Goal: Task Accomplishment & Management: Manage account settings

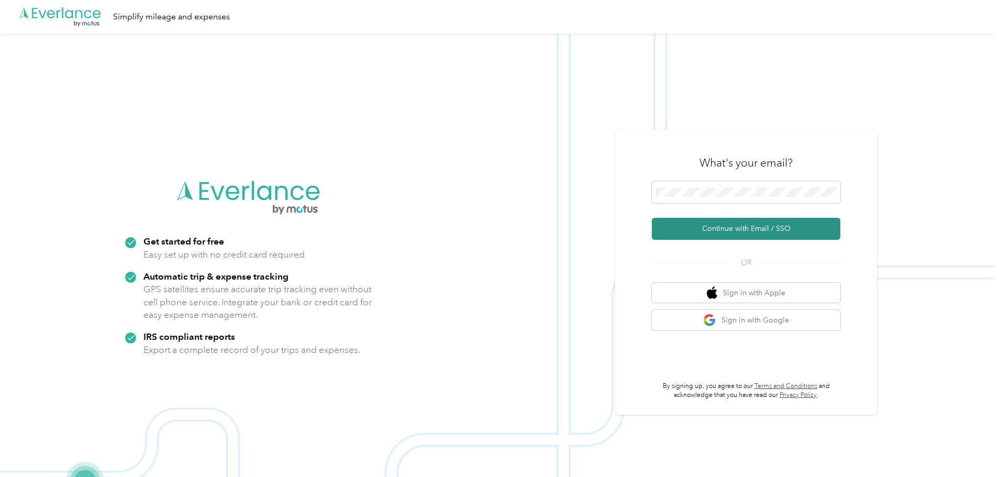
click at [755, 223] on button "Continue with Email / SSO" at bounding box center [746, 229] width 189 height 22
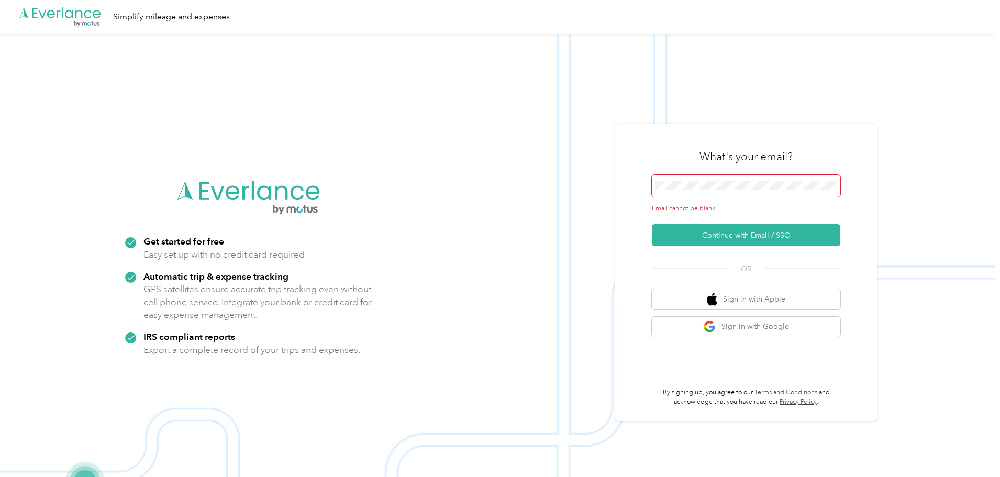
click at [738, 193] on span at bounding box center [746, 186] width 189 height 22
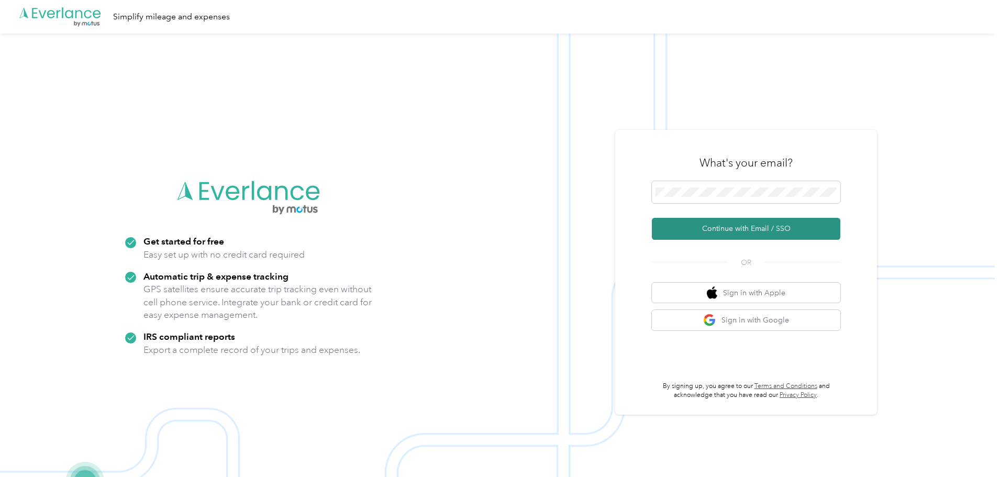
click at [770, 226] on button "Continue with Email / SSO" at bounding box center [746, 229] width 189 height 22
click at [731, 199] on span at bounding box center [746, 192] width 189 height 22
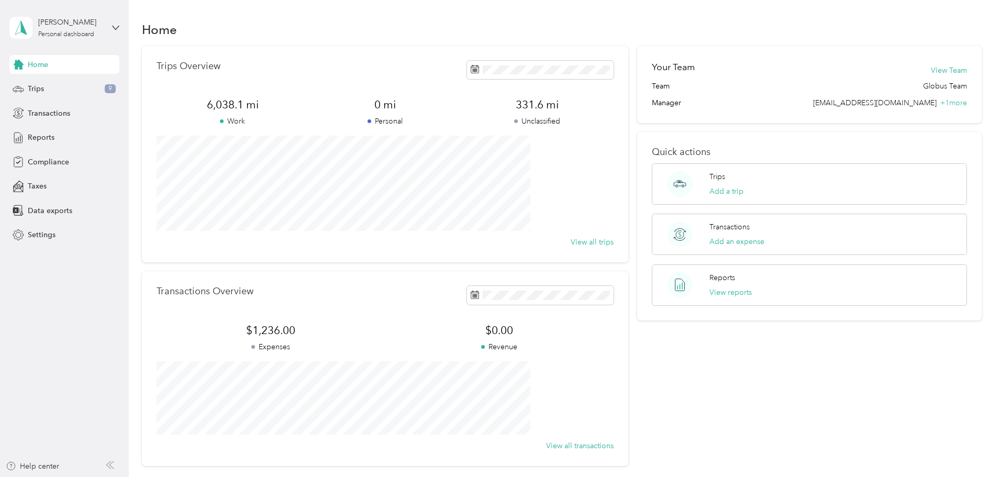
click at [637, 117] on div "Your Team View Team Team Globus Team Manager [EMAIL_ADDRESS][DOMAIN_NAME] + 1 m…" at bounding box center [809, 84] width 345 height 77
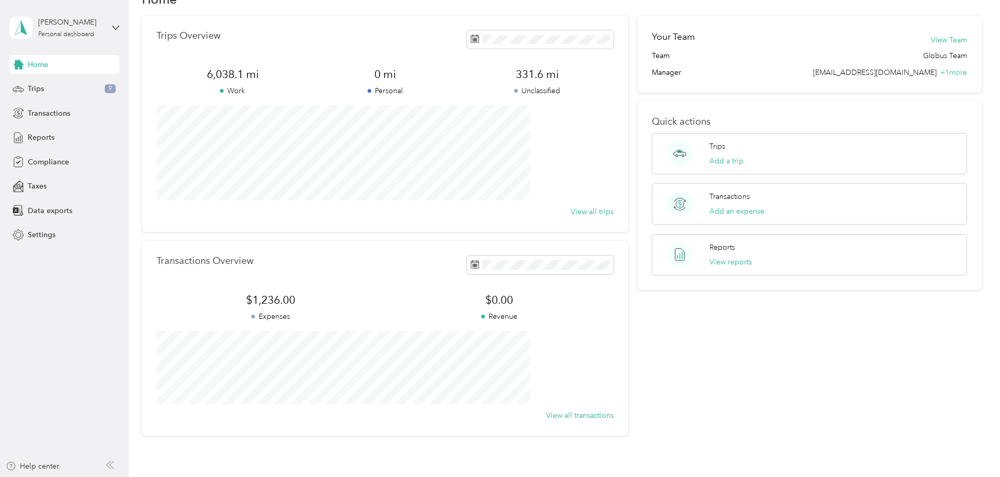
scroll to position [78, 0]
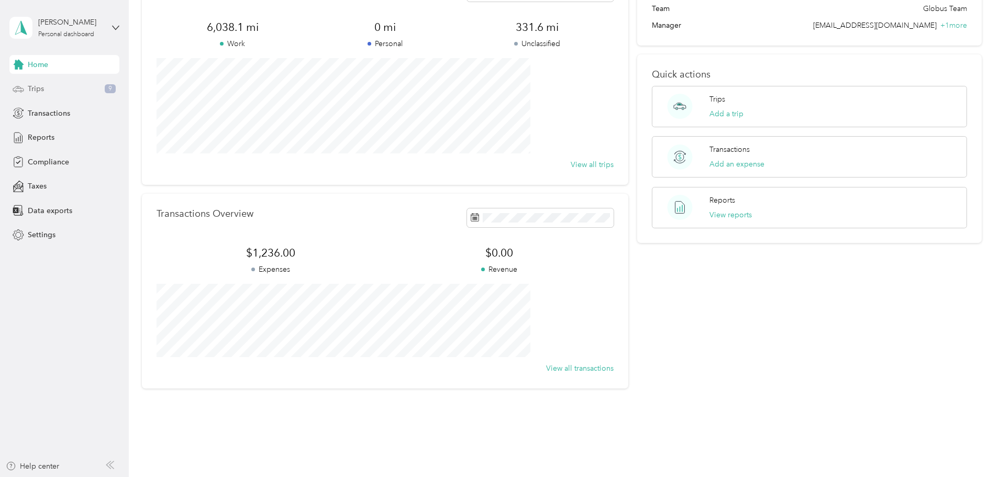
click at [79, 87] on div "Trips 9" at bounding box center [64, 89] width 110 height 19
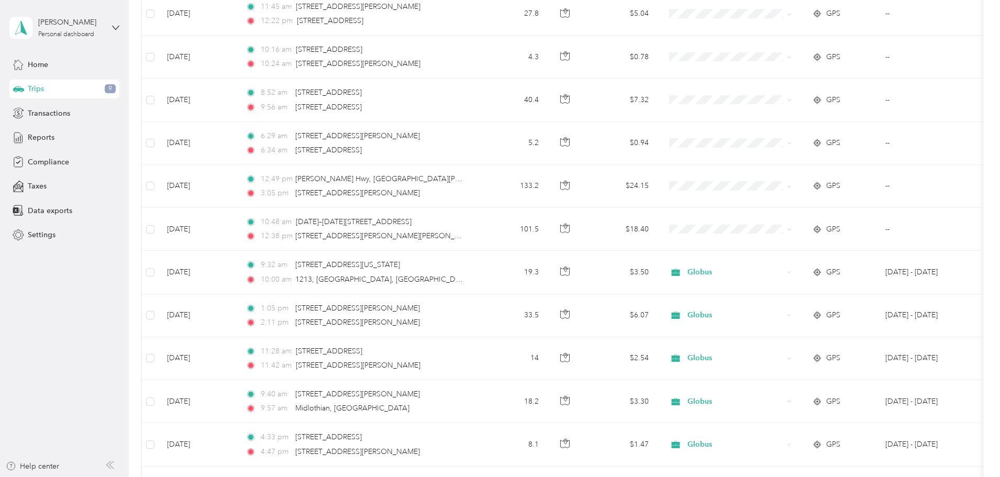
scroll to position [312, 0]
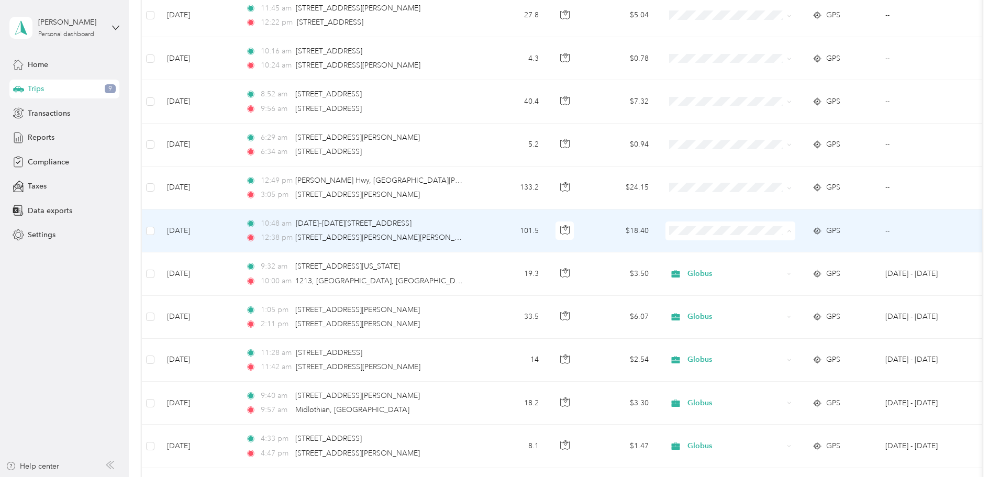
click at [817, 251] on span "Globus" at bounding box center [810, 250] width 97 height 11
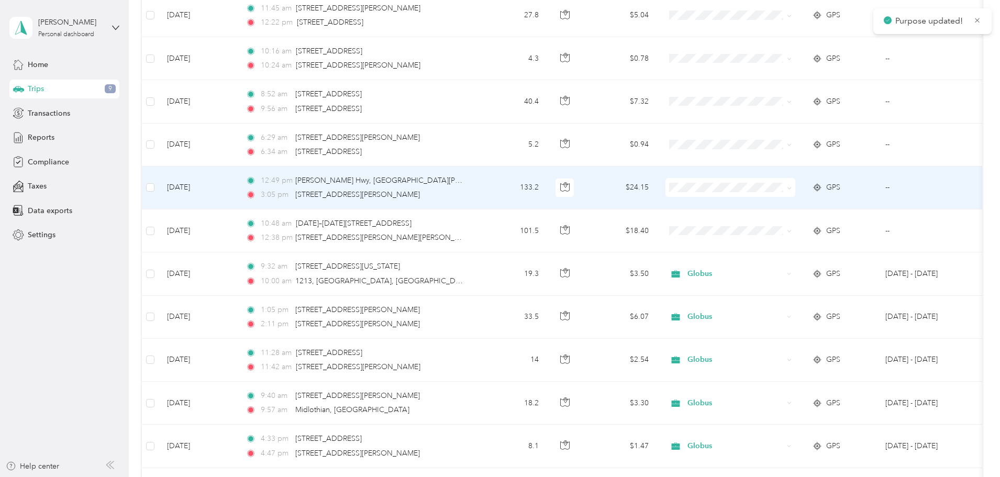
click at [806, 204] on span "Globus" at bounding box center [810, 205] width 97 height 11
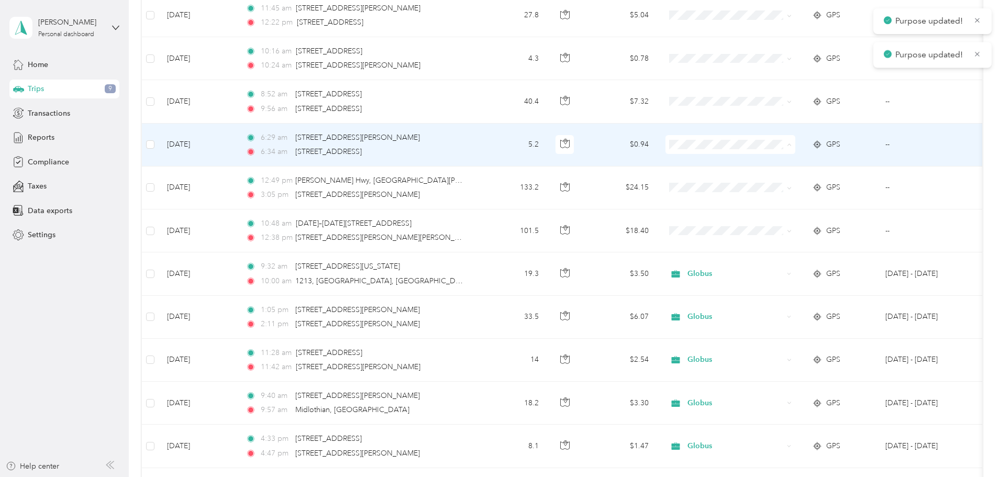
click at [815, 161] on span "Globus" at bounding box center [810, 164] width 97 height 11
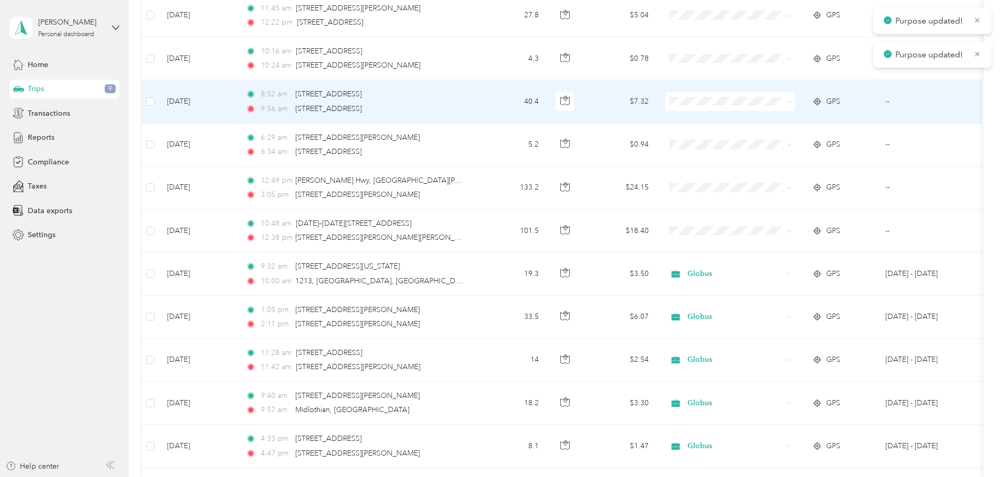
click at [796, 106] on span at bounding box center [731, 101] width 130 height 19
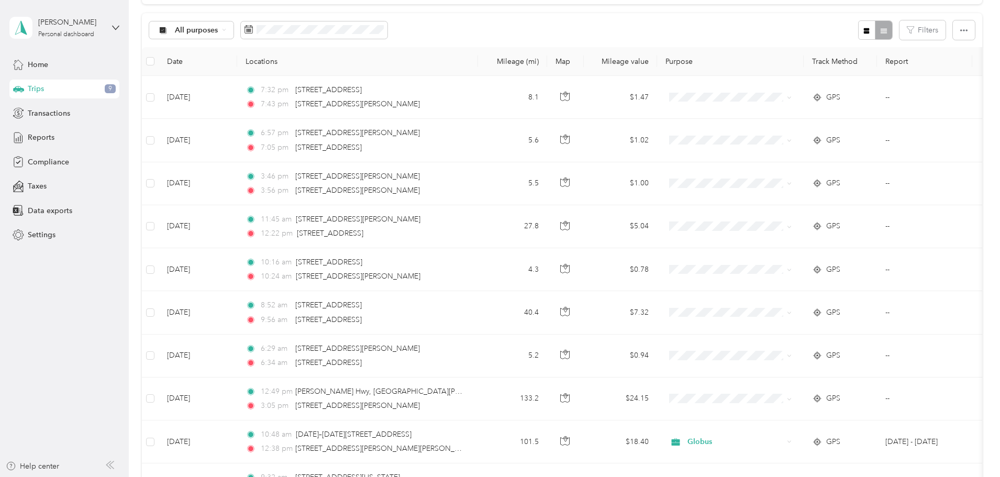
scroll to position [104, 0]
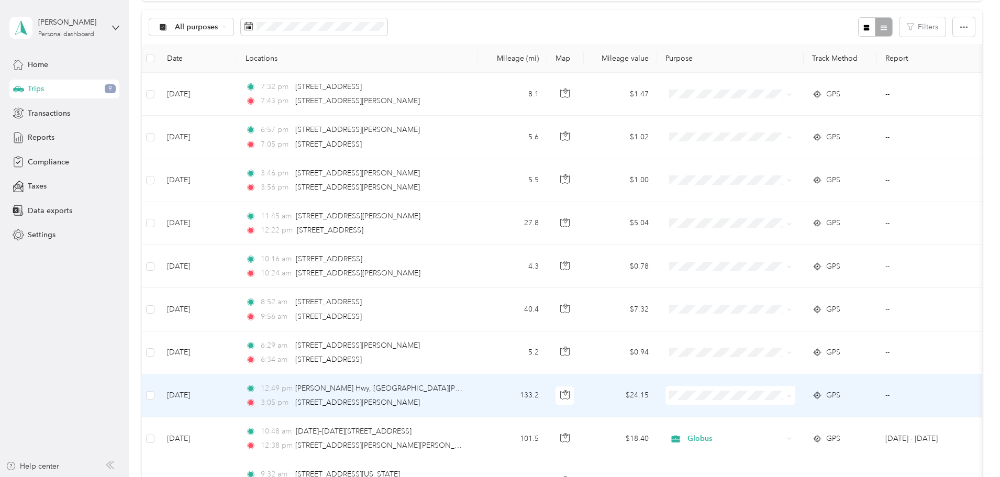
click at [786, 407] on li "Globus" at bounding box center [800, 415] width 130 height 18
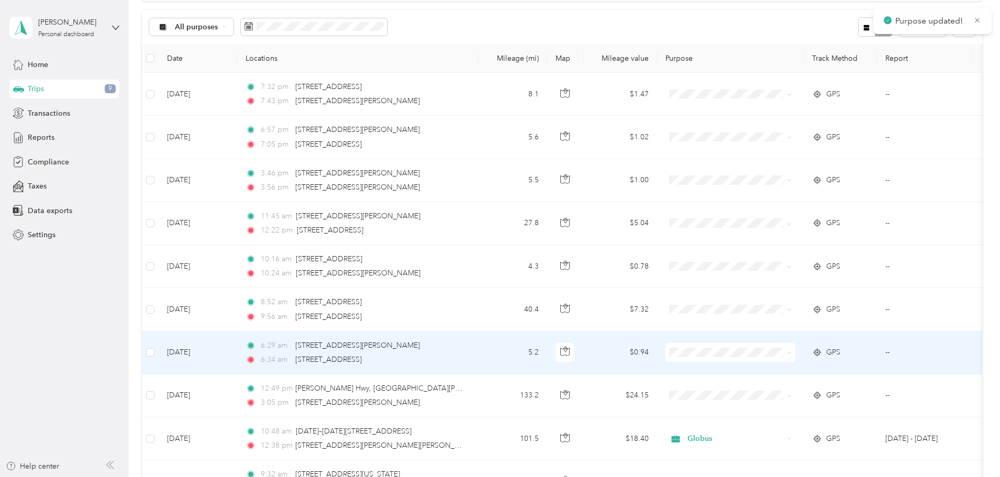
click at [794, 374] on li "Globus" at bounding box center [800, 372] width 130 height 18
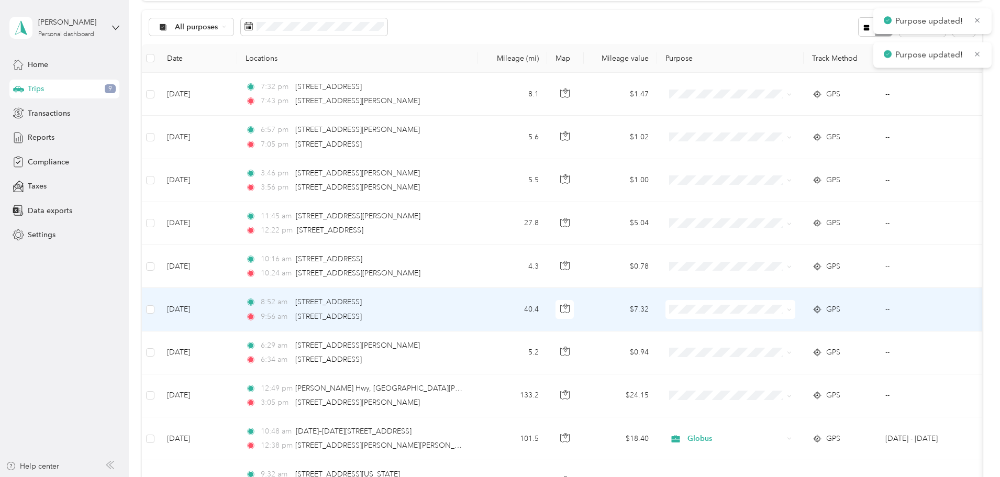
click at [795, 303] on span at bounding box center [731, 309] width 130 height 19
click at [795, 332] on span "Globus" at bounding box center [810, 329] width 97 height 11
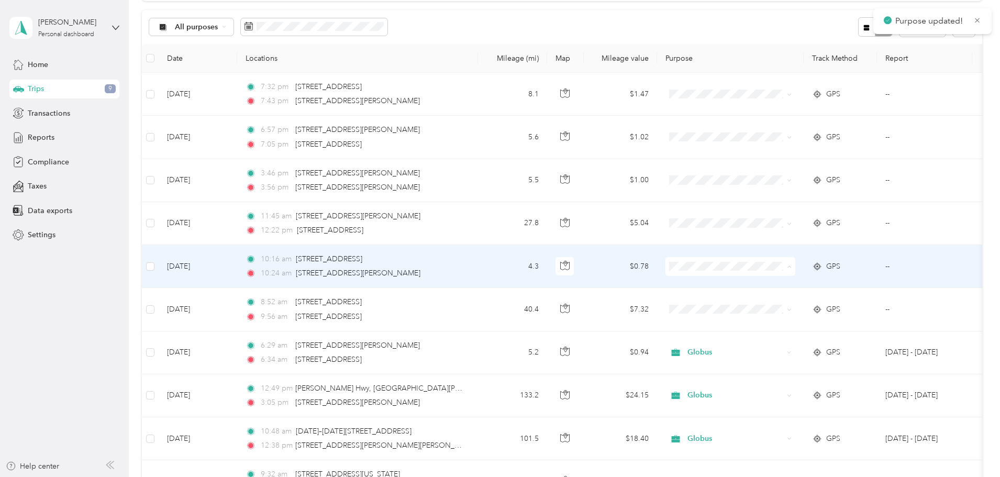
click at [790, 281] on span "Globus" at bounding box center [810, 286] width 97 height 11
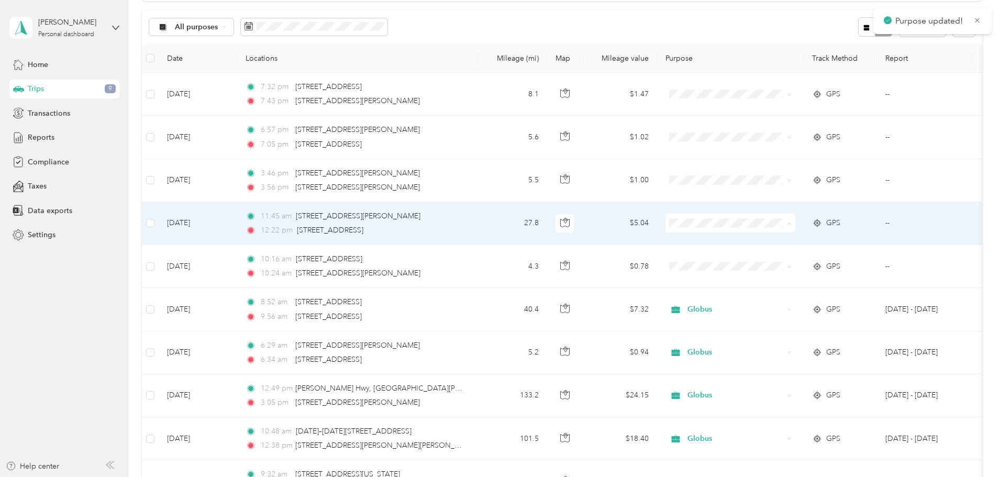
click at [798, 240] on span "Globus" at bounding box center [810, 242] width 97 height 11
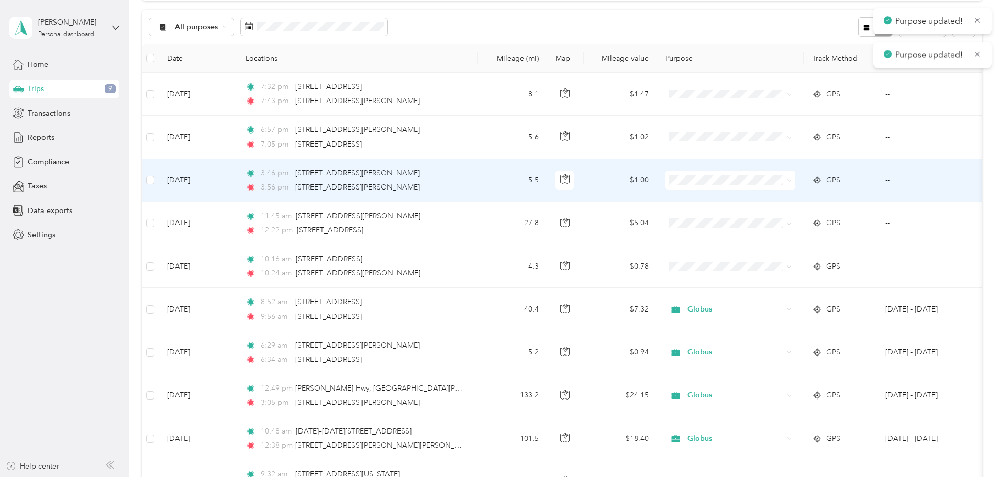
click at [793, 198] on span "Globus" at bounding box center [810, 196] width 97 height 11
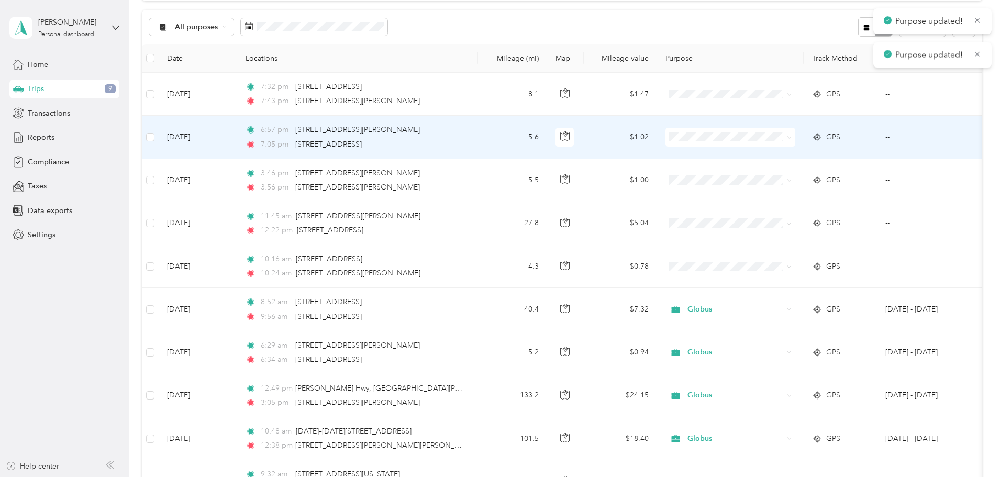
click at [783, 145] on span at bounding box center [731, 137] width 130 height 19
click at [768, 159] on li "Globus" at bounding box center [800, 154] width 130 height 18
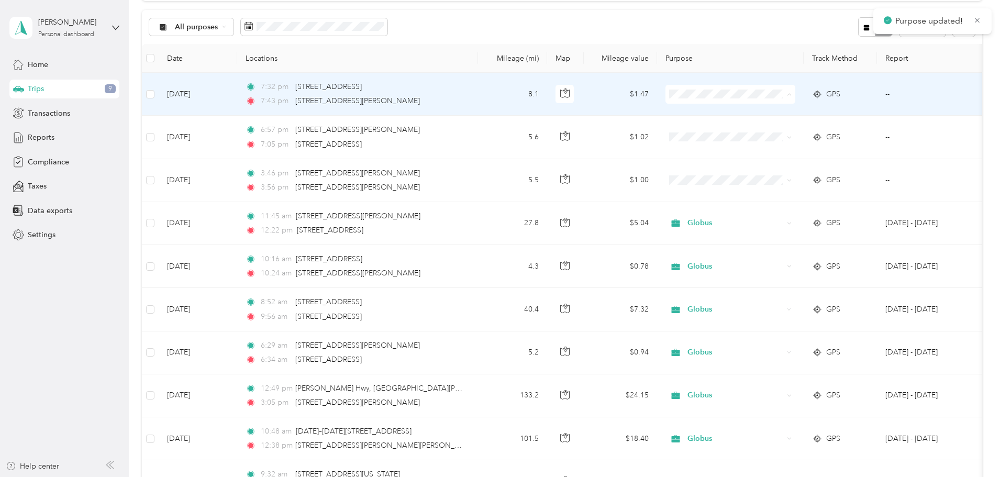
click at [782, 111] on span "Globus" at bounding box center [810, 113] width 97 height 11
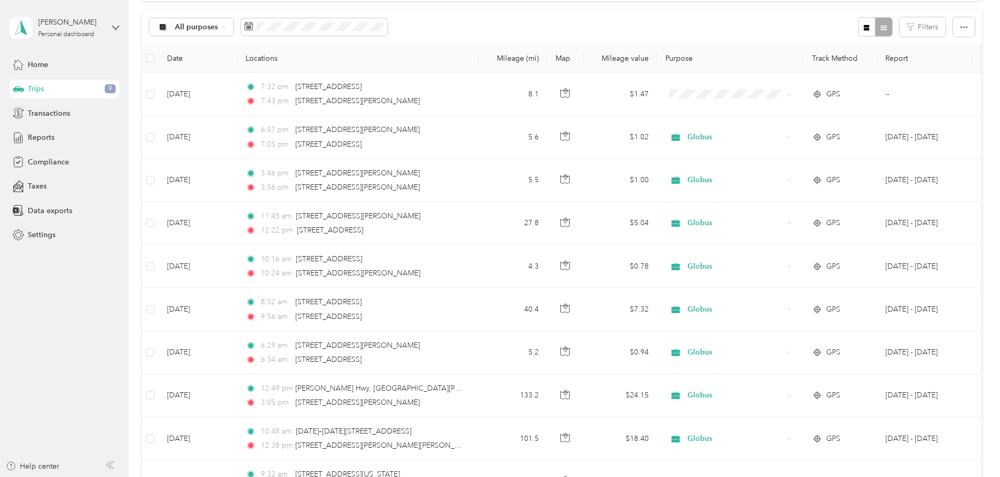
scroll to position [0, 0]
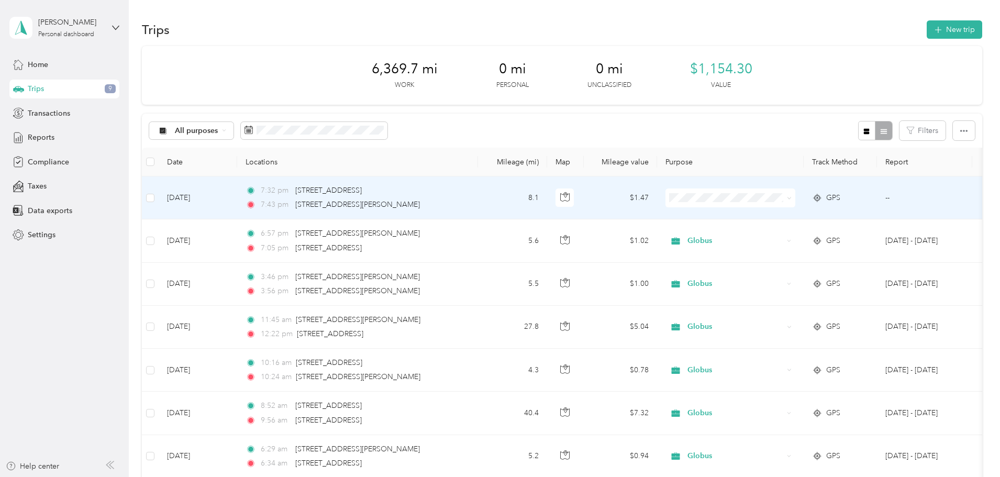
click at [780, 189] on td at bounding box center [730, 198] width 147 height 43
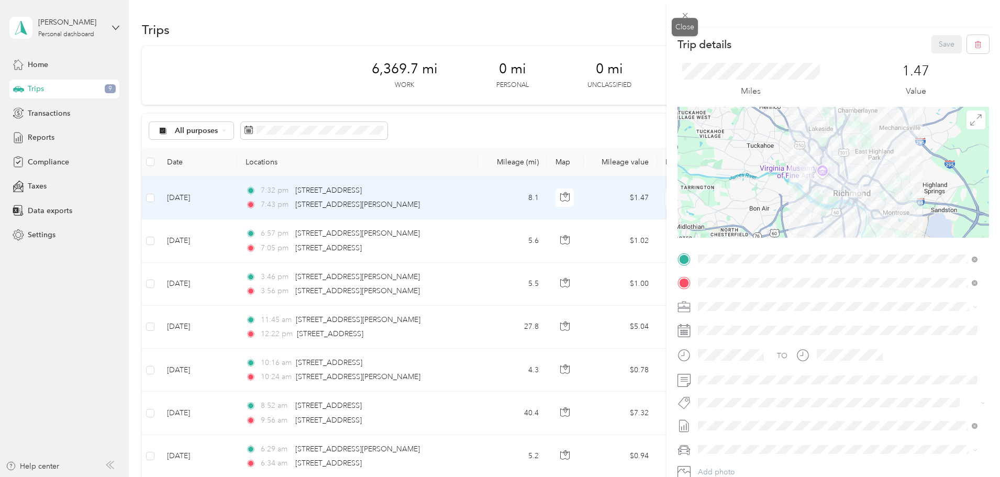
drag, startPoint x: 685, startPoint y: 10, endPoint x: 685, endPoint y: 25, distance: 14.7
click at [685, 10] on span at bounding box center [685, 15] width 15 height 15
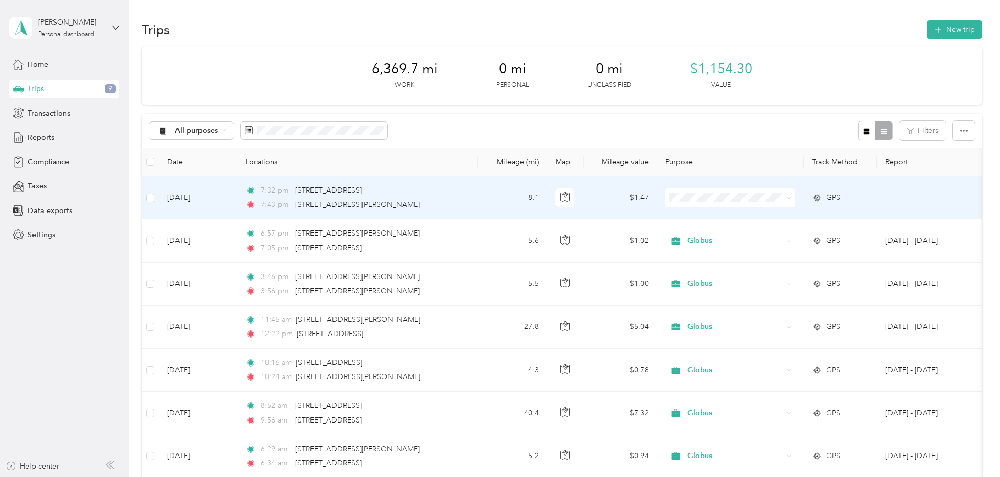
click at [779, 192] on span at bounding box center [731, 198] width 130 height 19
click at [782, 203] on span at bounding box center [731, 198] width 130 height 19
